Goal: Task Accomplishment & Management: Use online tool/utility

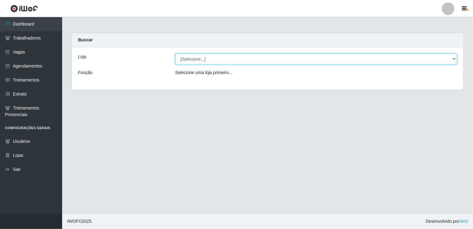
click at [455, 59] on select "[Selecione...] [GEOGRAPHIC_DATA] - Shopping [GEOGRAPHIC_DATA]" at bounding box center [316, 58] width 282 height 11
select select "424"
click at [175, 53] on select "[Selecione...] [GEOGRAPHIC_DATA] - Shopping [GEOGRAPHIC_DATA]" at bounding box center [316, 58] width 282 height 11
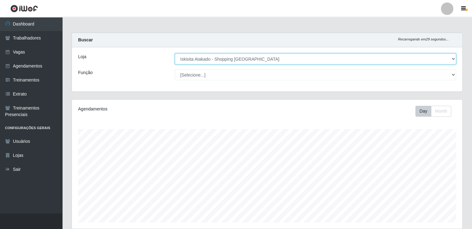
scroll to position [129, 390]
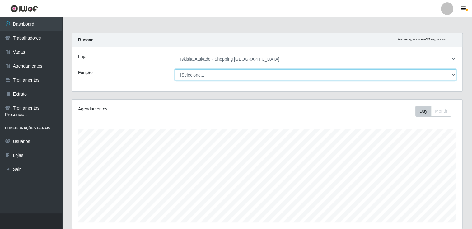
click at [454, 77] on select "[Selecione...] Auxiliar de Estacionamento Auxiliar de Estacionamento + Auxiliar…" at bounding box center [315, 74] width 281 height 11
select select "121"
click at [175, 69] on select "[Selecione...] Auxiliar de Estacionamento Auxiliar de Estacionamento + Auxiliar…" at bounding box center [315, 74] width 281 height 11
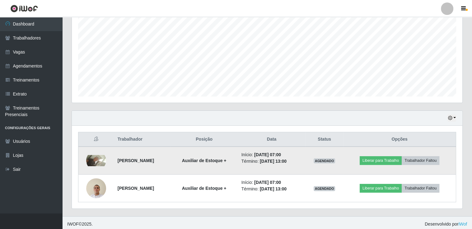
scroll to position [127, 0]
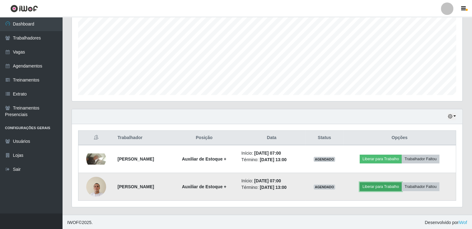
click at [387, 187] on button "Liberar para Trabalho" at bounding box center [380, 186] width 42 height 9
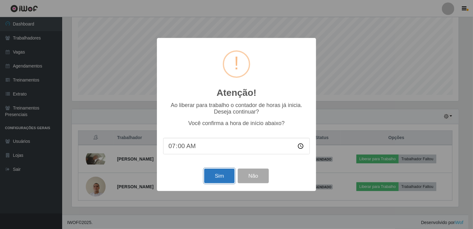
click at [216, 175] on button "Sim" at bounding box center [219, 176] width 30 height 15
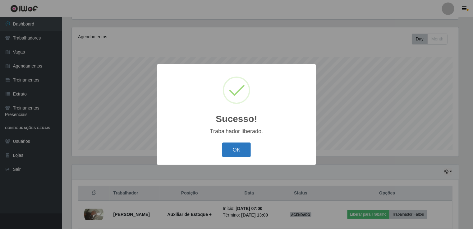
click at [237, 153] on button "OK" at bounding box center [236, 149] width 29 height 15
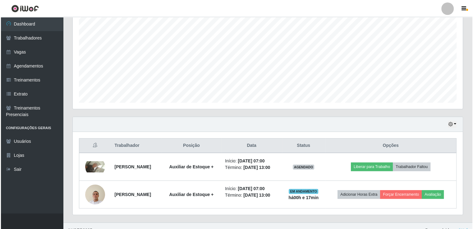
scroll to position [127, 0]
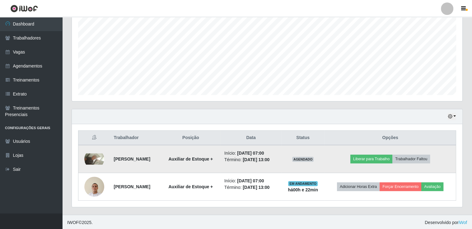
click at [314, 159] on span "AGENDADO" at bounding box center [303, 159] width 22 height 5
click at [387, 159] on button "Liberar para Trabalho" at bounding box center [371, 159] width 42 height 9
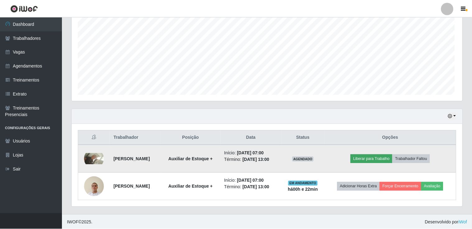
scroll to position [129, 387]
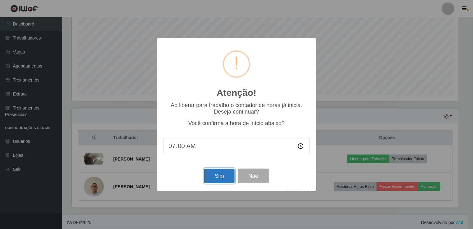
click at [217, 176] on button "Sim" at bounding box center [219, 176] width 30 height 15
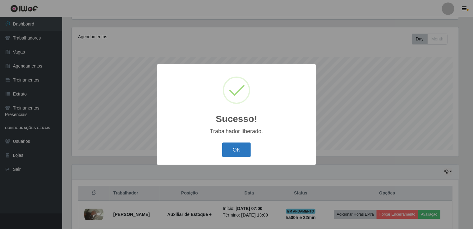
click at [236, 149] on button "OK" at bounding box center [236, 149] width 29 height 15
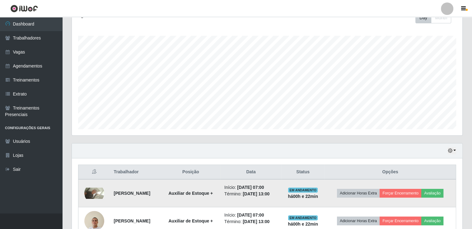
scroll to position [127, 0]
